Goal: Transaction & Acquisition: Purchase product/service

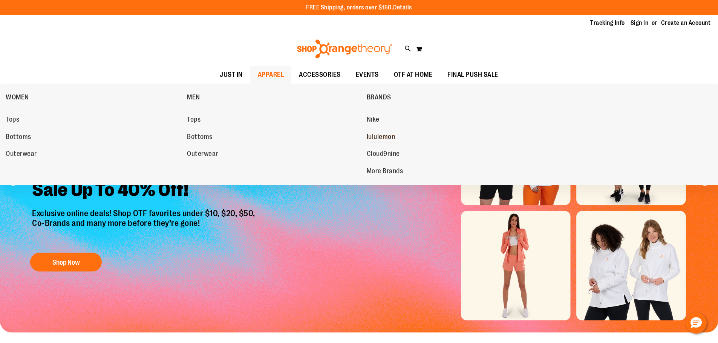
click at [380, 139] on span "lululemon" at bounding box center [381, 137] width 29 height 9
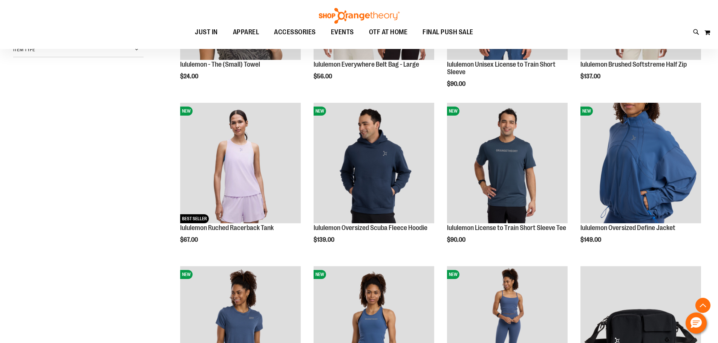
scroll to position [226, 0]
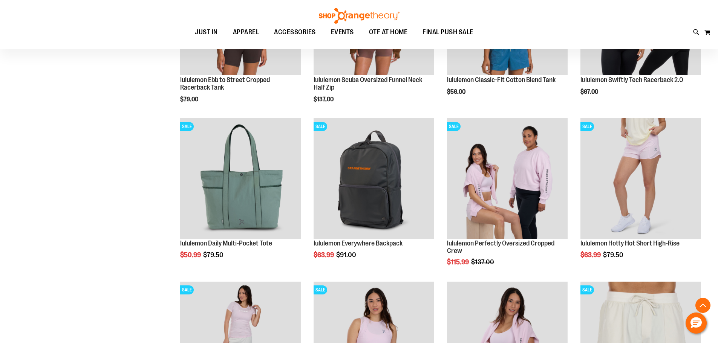
scroll to position [829, 0]
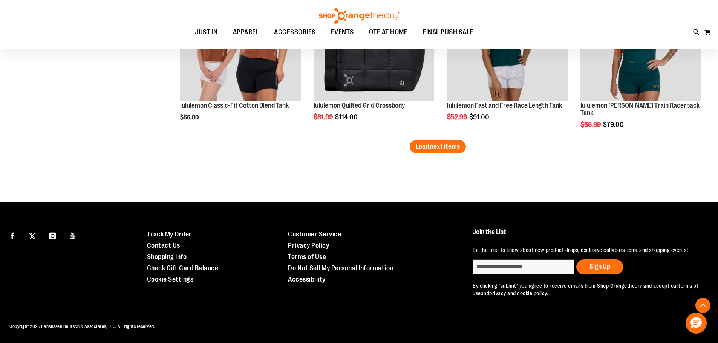
scroll to position [1488, 0]
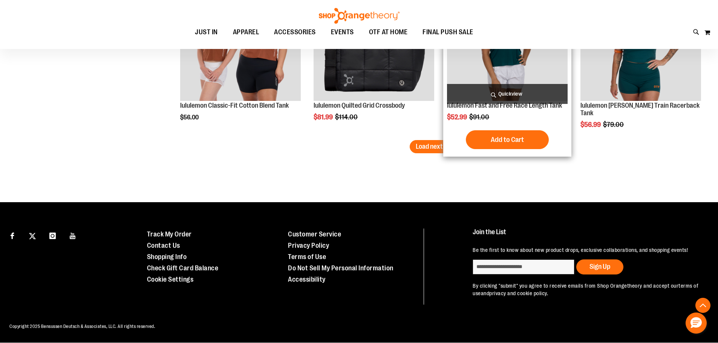
click at [460, 130] on div "Add to Cart In stock" at bounding box center [507, 139] width 121 height 19
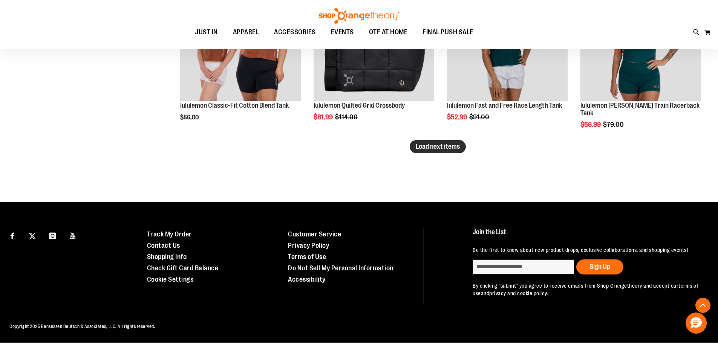
click at [450, 143] on span "Load next items" at bounding box center [438, 147] width 44 height 8
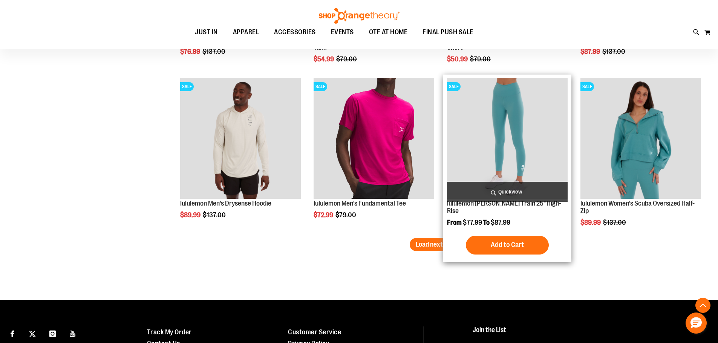
scroll to position [1859, 0]
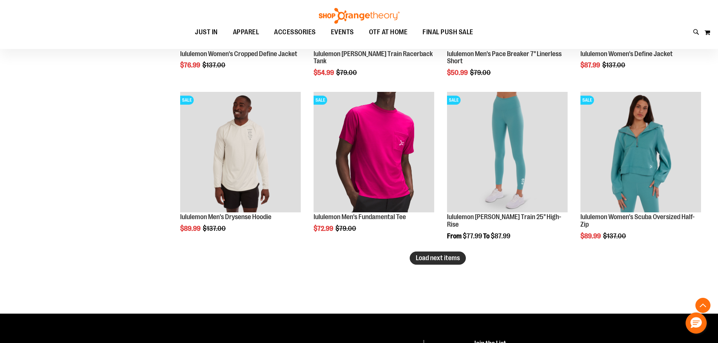
click at [423, 257] on span "Load next items" at bounding box center [438, 258] width 44 height 8
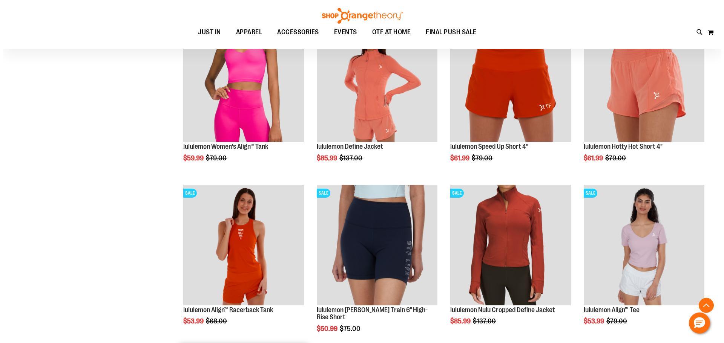
scroll to position [2010, 0]
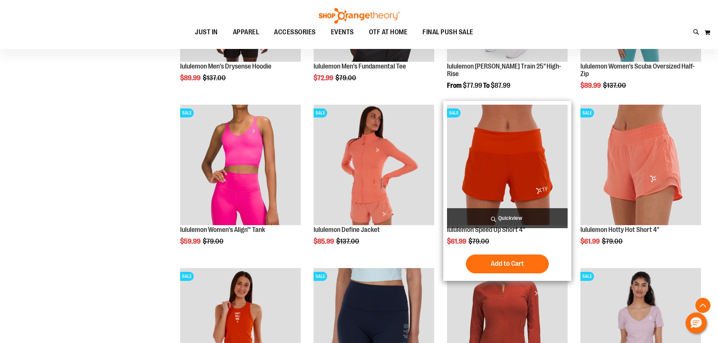
click at [501, 219] on span "Quickview" at bounding box center [507, 218] width 121 height 20
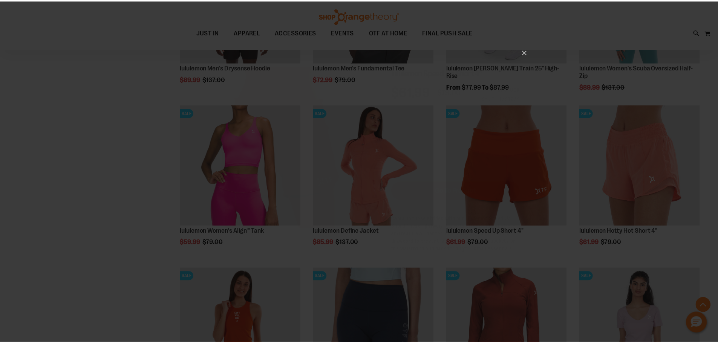
scroll to position [0, 0]
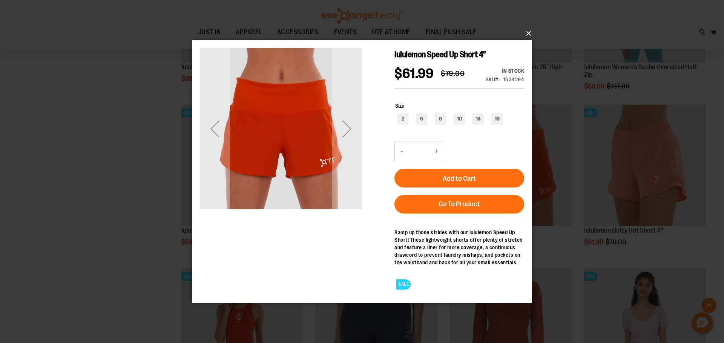
click at [530, 31] on button "×" at bounding box center [363, 33] width 339 height 17
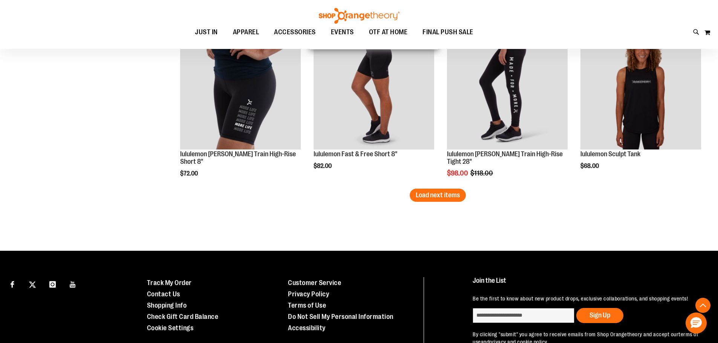
scroll to position [2424, 0]
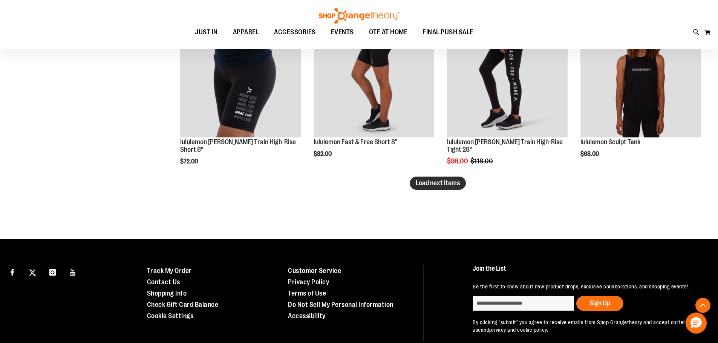
click at [441, 183] on span "Load next items" at bounding box center [438, 183] width 44 height 8
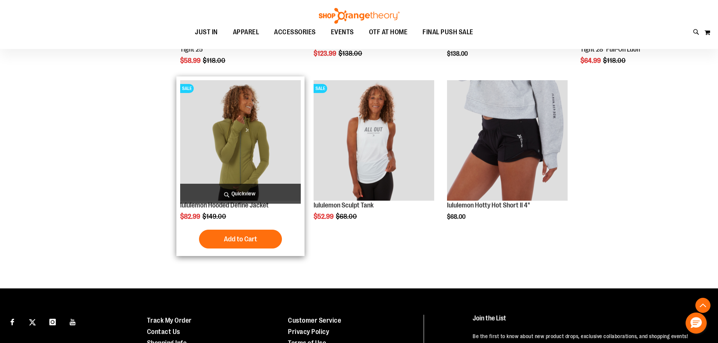
scroll to position [2726, 0]
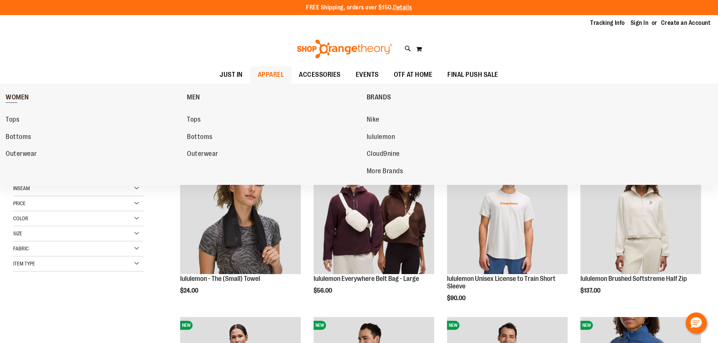
click at [8, 95] on span "WOMEN" at bounding box center [17, 97] width 23 height 9
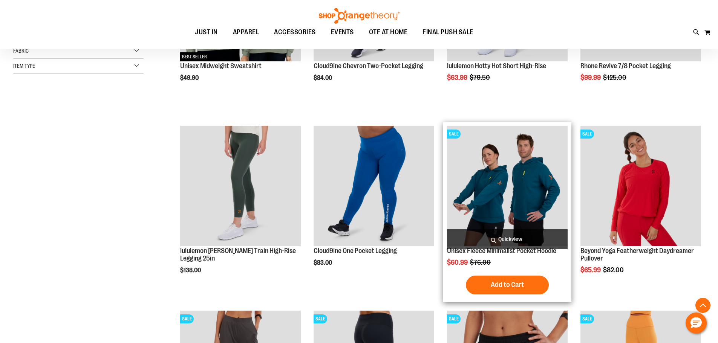
scroll to position [226, 0]
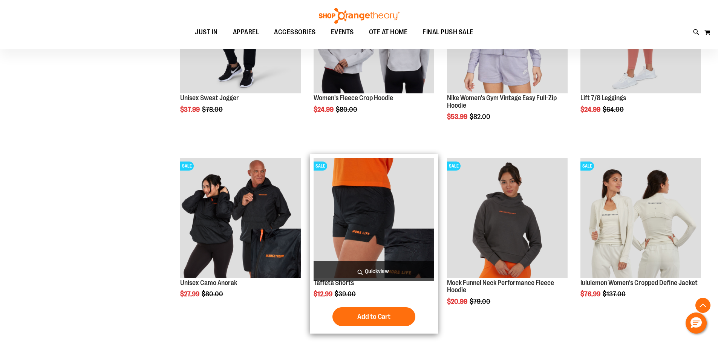
scroll to position [753, 0]
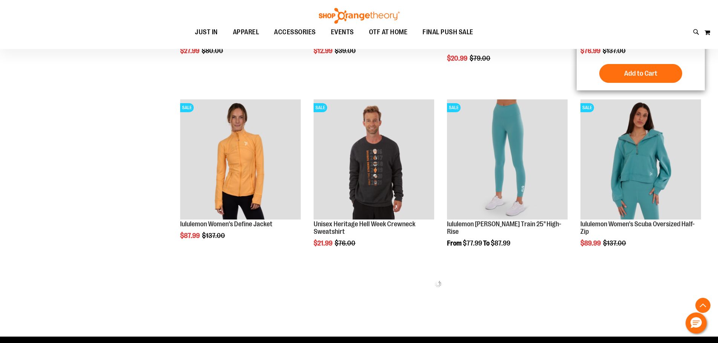
scroll to position [979, 0]
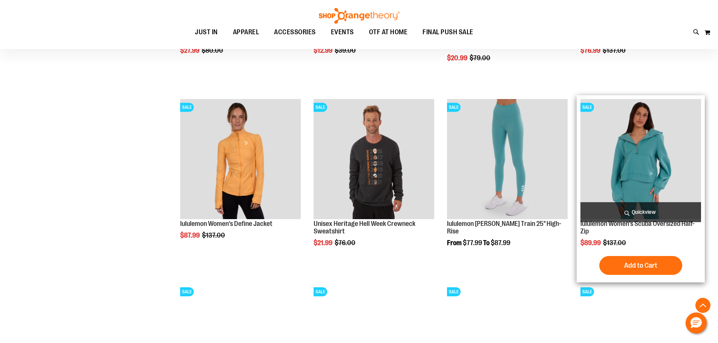
click at [674, 165] on img "product" at bounding box center [640, 159] width 121 height 121
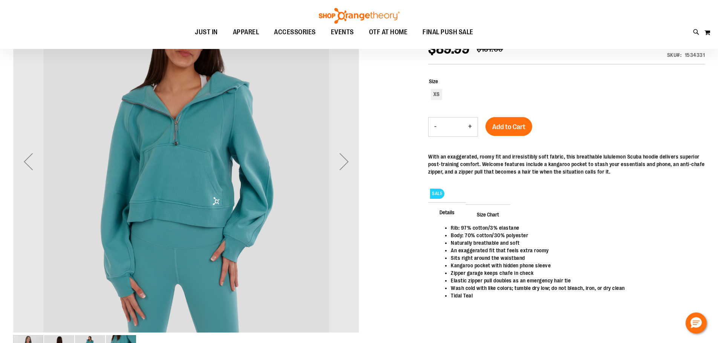
scroll to position [37, 0]
click at [343, 165] on div "Next" at bounding box center [344, 162] width 30 height 30
